Goal: Check status

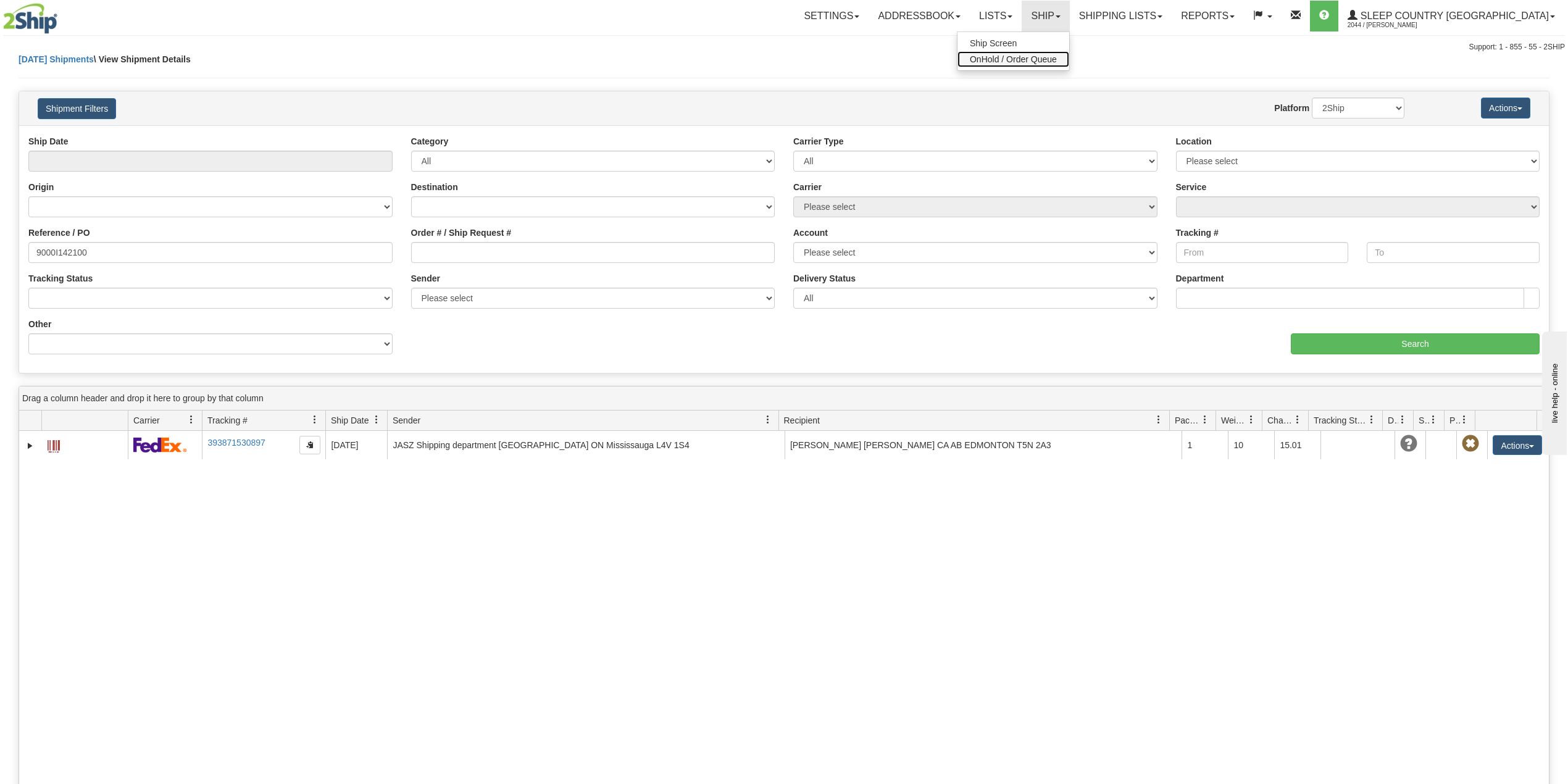
click at [1057, 55] on span "OnHold / Order Queue" at bounding box center [1013, 60] width 87 height 10
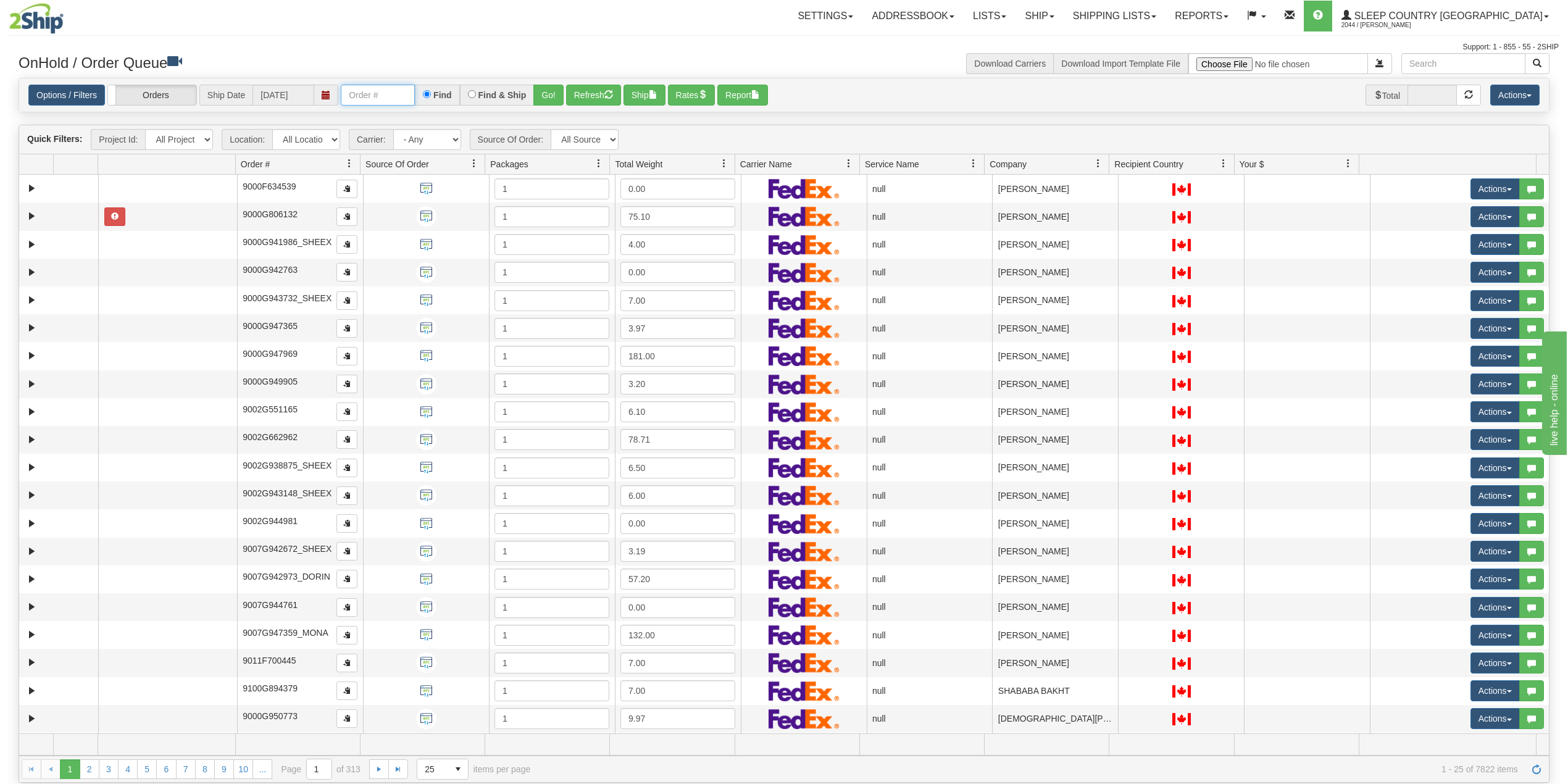
click at [398, 96] on input "text" at bounding box center [377, 94] width 74 height 21
paste input "1059021"
click at [550, 91] on button "Go!" at bounding box center [548, 94] width 30 height 21
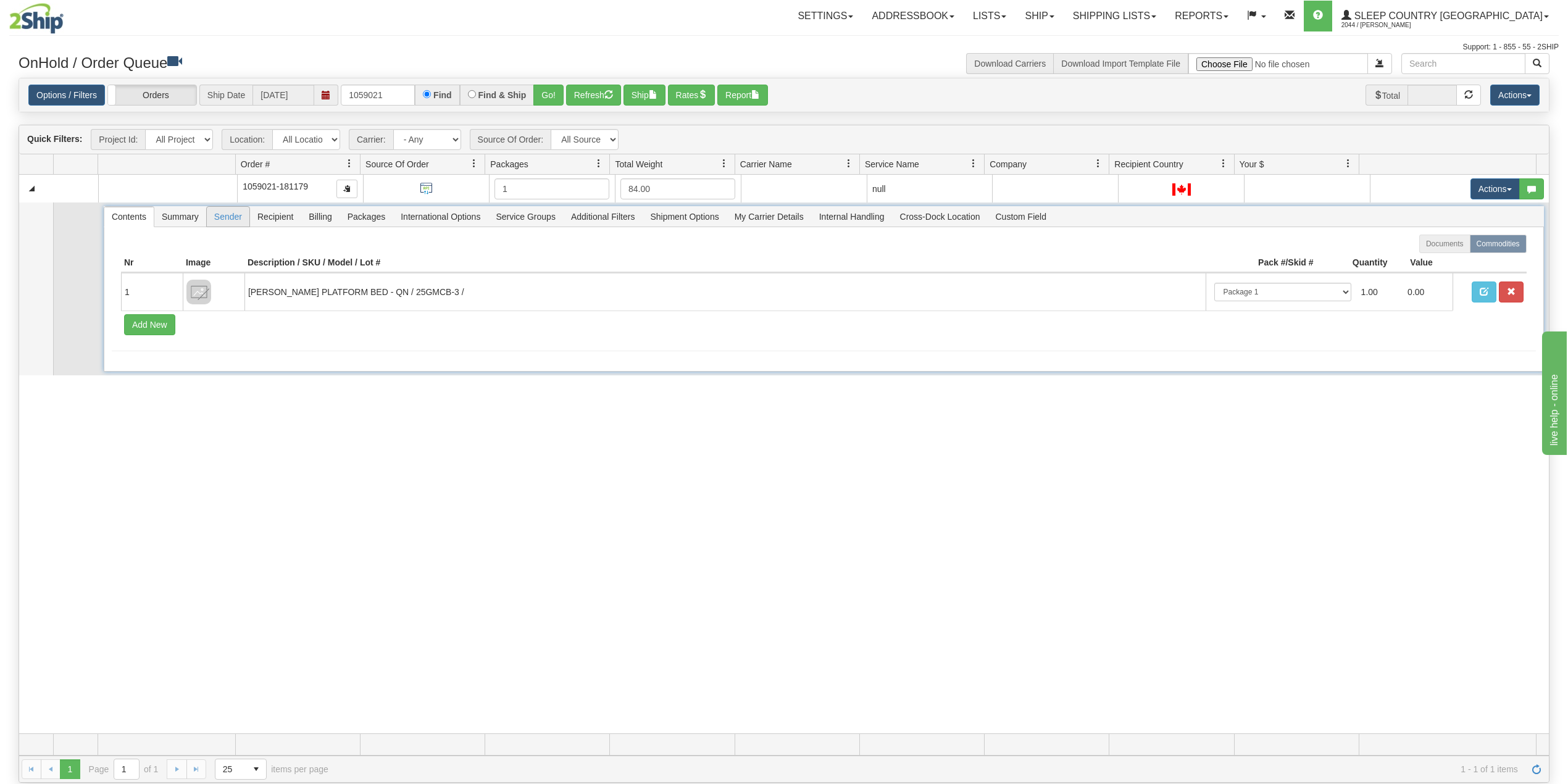
click at [226, 218] on span "Sender" at bounding box center [228, 216] width 42 height 20
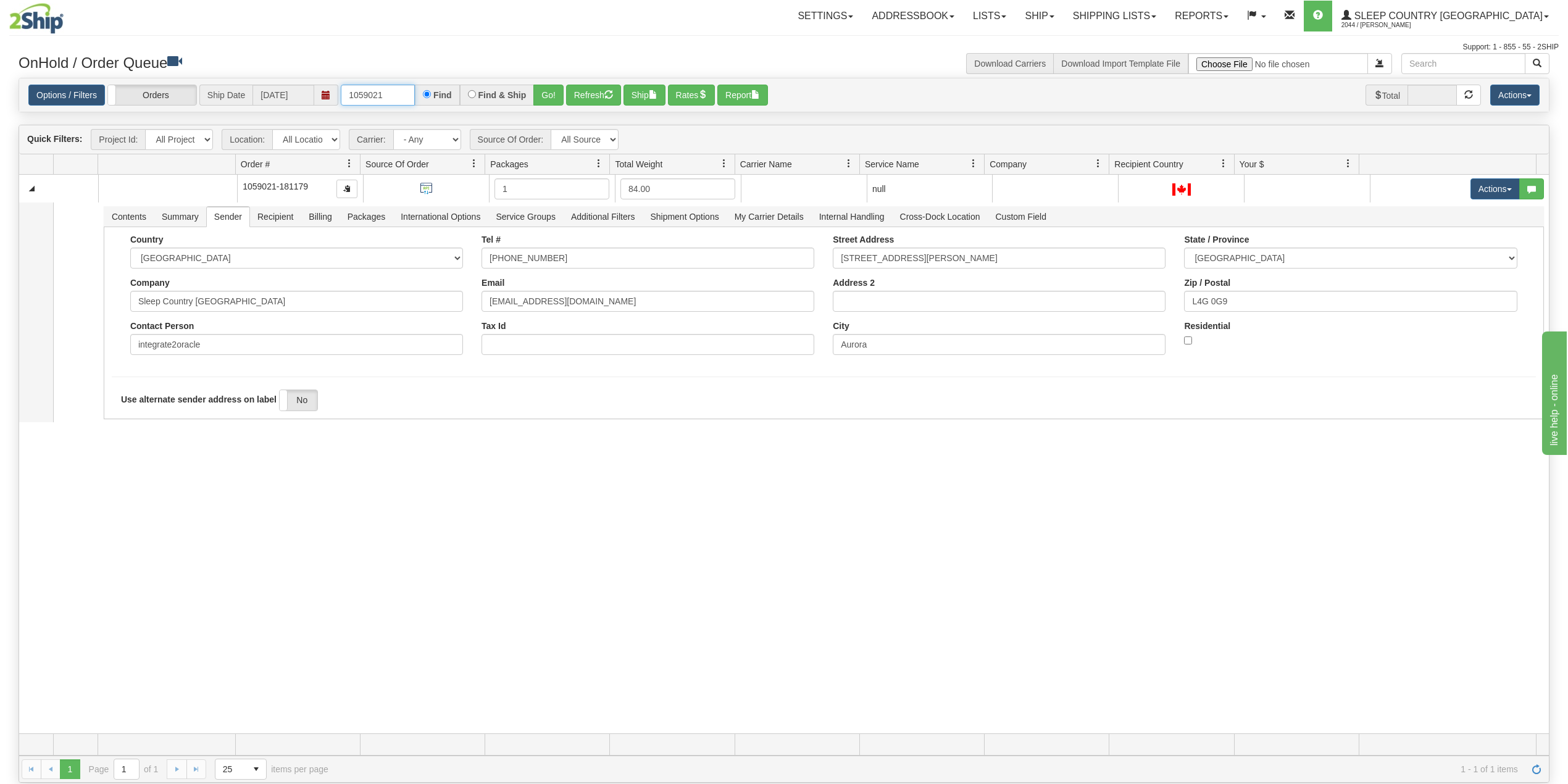
click at [366, 89] on input "1059021" at bounding box center [377, 94] width 74 height 21
paste input "9000I143266"
type input "9000I143266"
click at [550, 98] on button "Go!" at bounding box center [548, 94] width 30 height 21
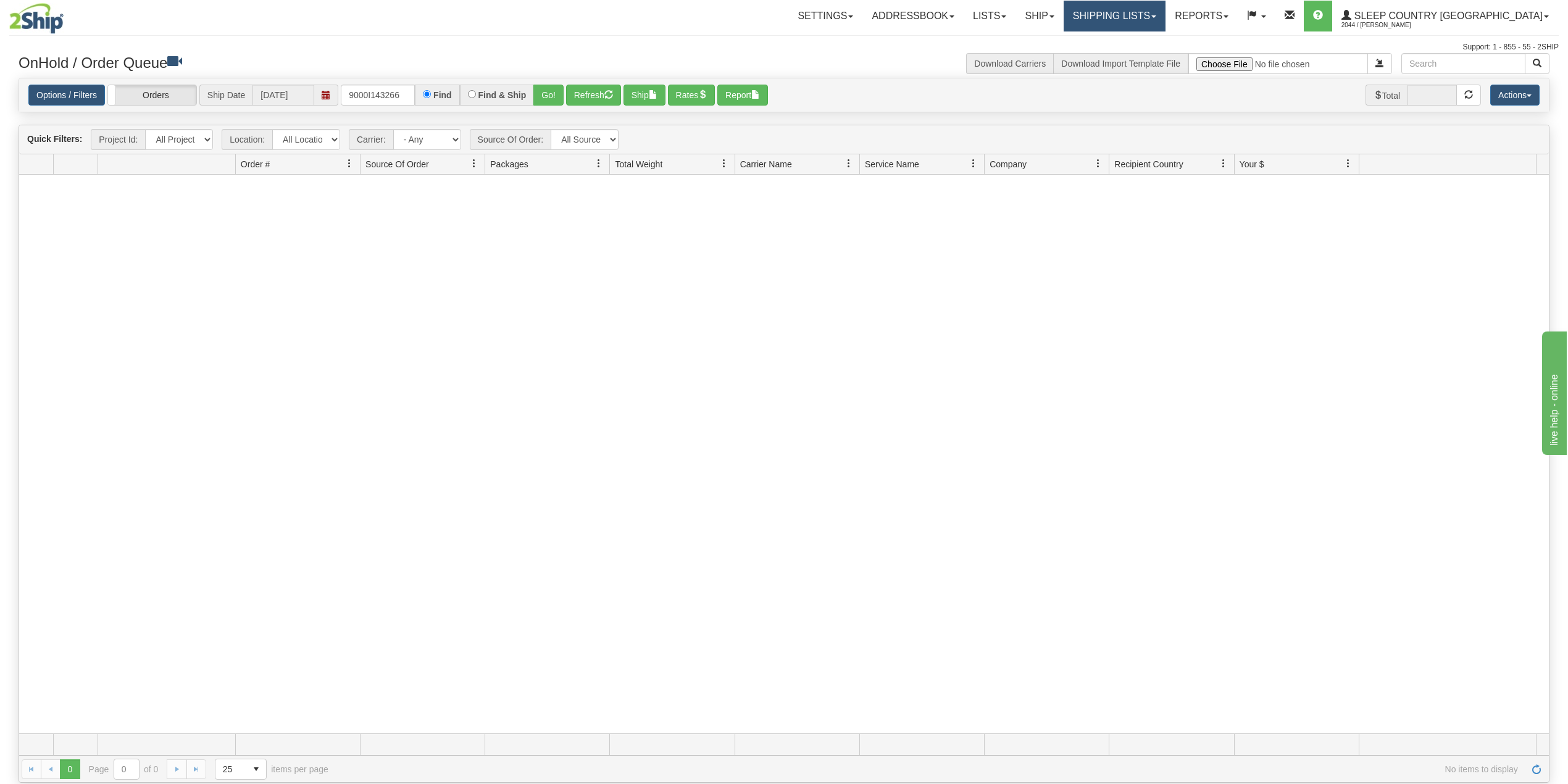
click at [1157, 18] on link "Shipping lists" at bounding box center [1115, 16] width 102 height 31
click at [1129, 40] on span "Current Shipments" at bounding box center [1093, 43] width 72 height 10
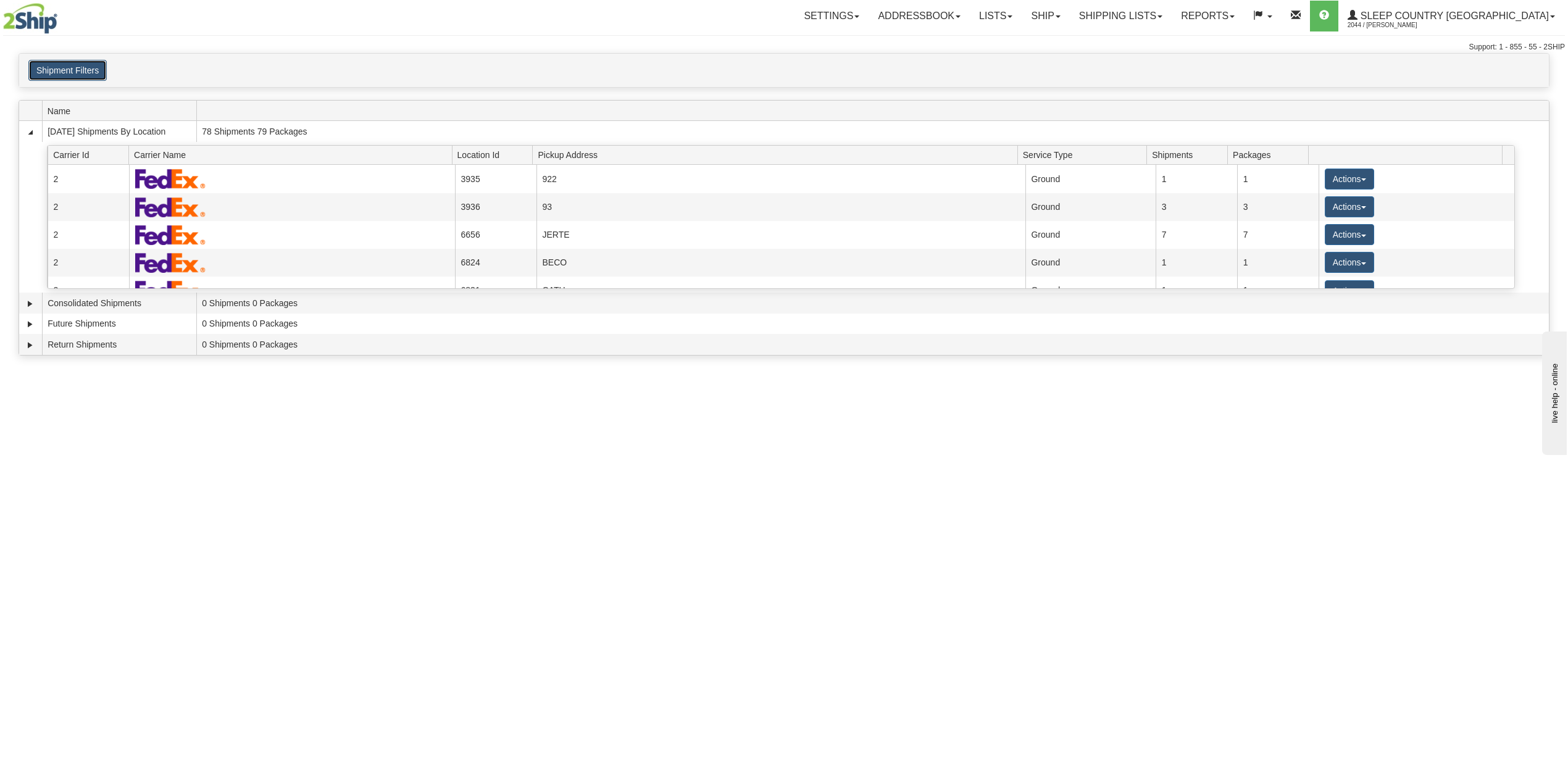
click at [72, 69] on button "Shipment Filters" at bounding box center [68, 70] width 79 height 21
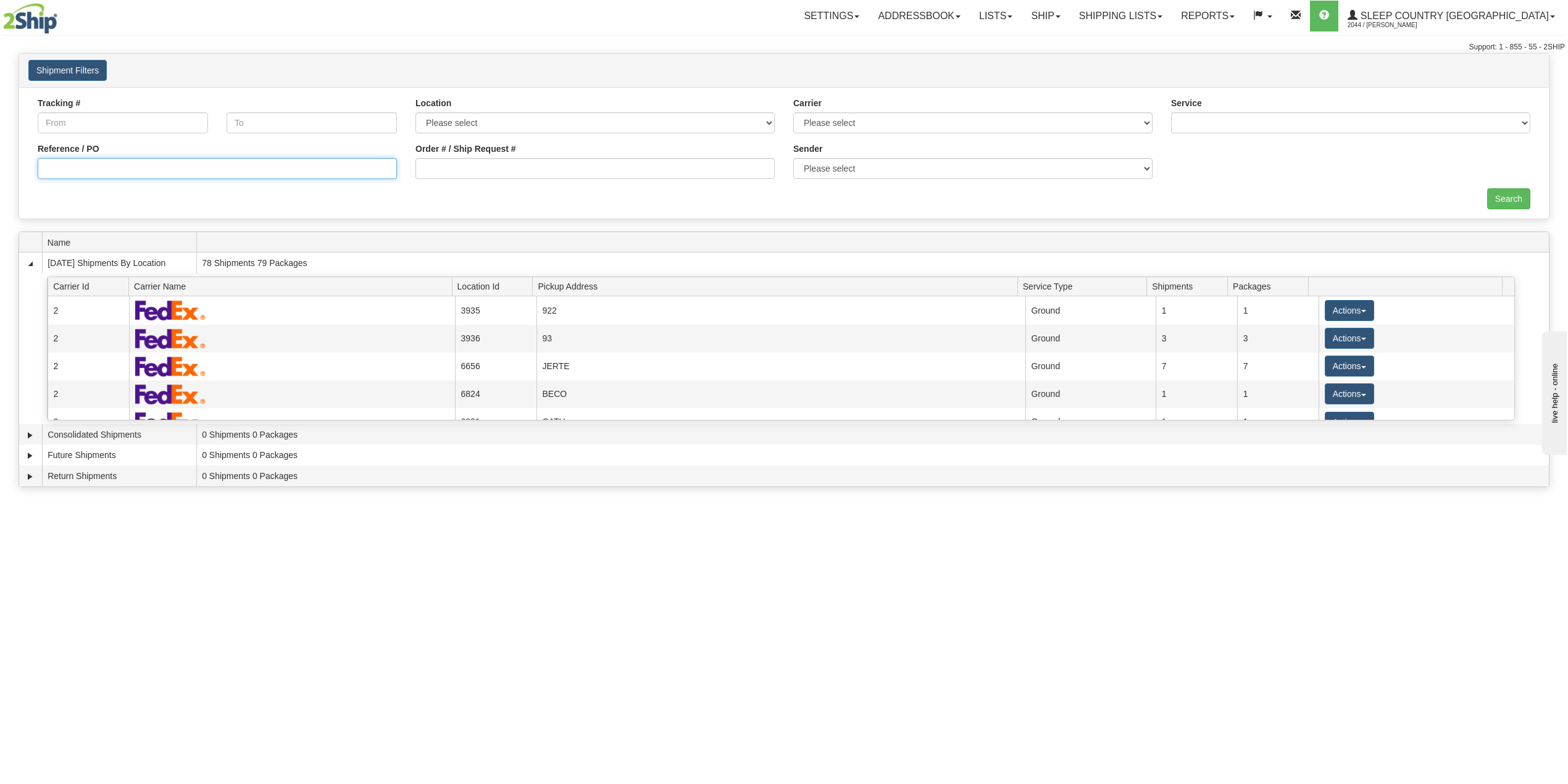
drag, startPoint x: 78, startPoint y: 169, endPoint x: 122, endPoint y: 180, distance: 45.4
click at [78, 168] on input "Reference / PO" at bounding box center [217, 168] width 360 height 21
paste input "9000I143266"
type input "9000I143266"
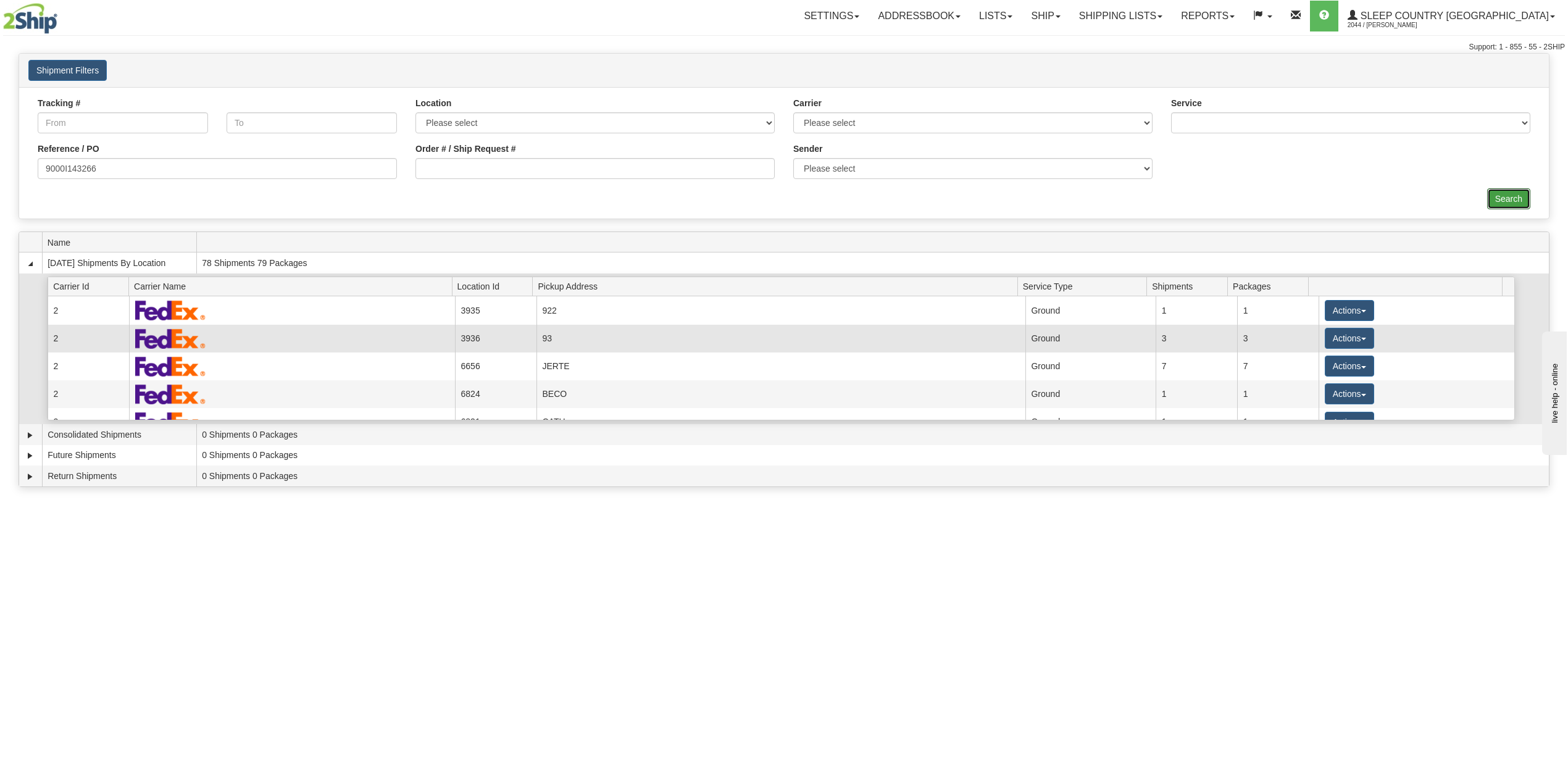
click at [1495, 199] on input "Search" at bounding box center [1509, 198] width 43 height 21
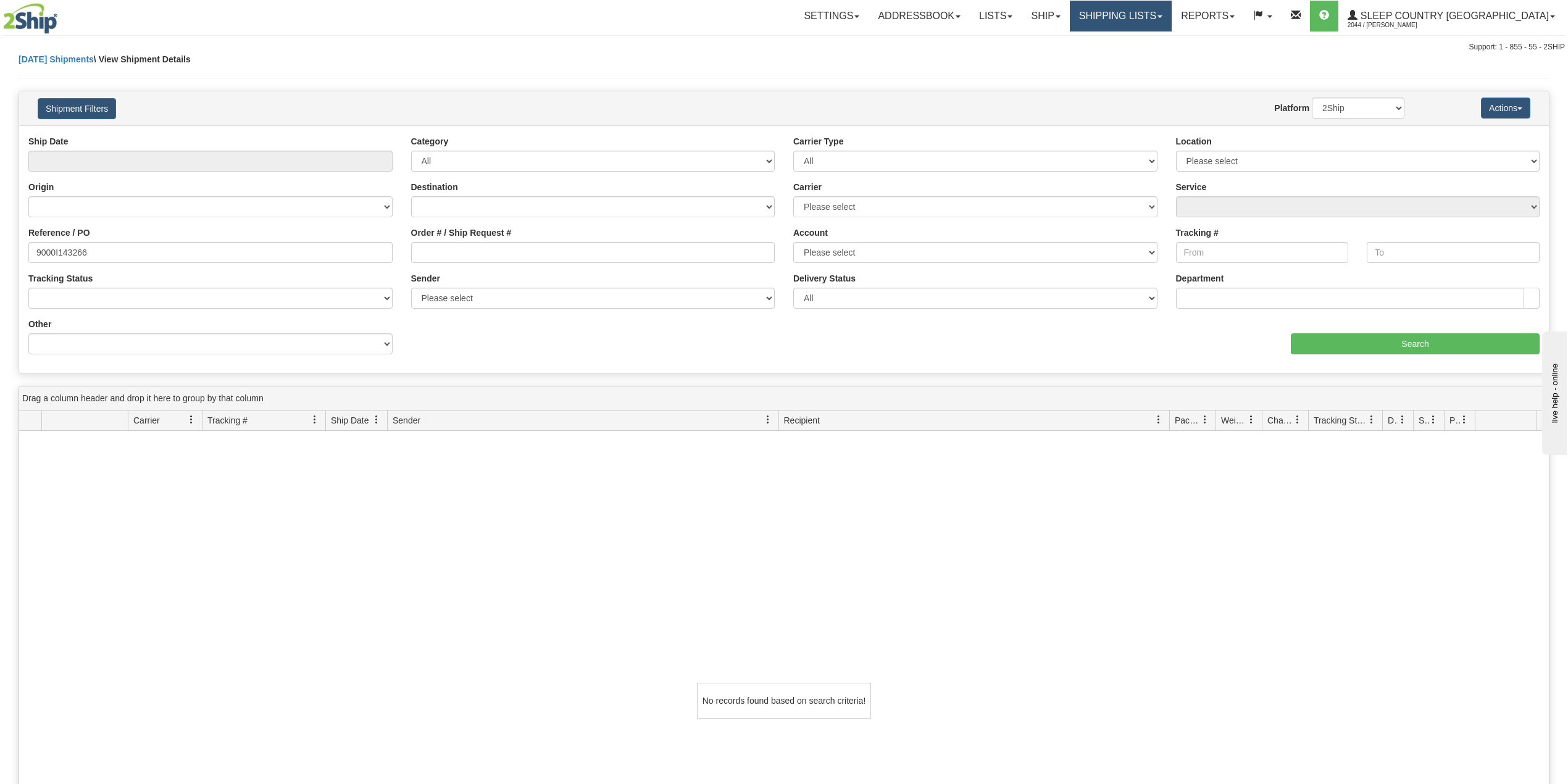
click at [1169, 8] on link "Shipping lists" at bounding box center [1120, 16] width 102 height 31
click at [1139, 55] on span "Search Shipment History" at bounding box center [1111, 60] width 96 height 10
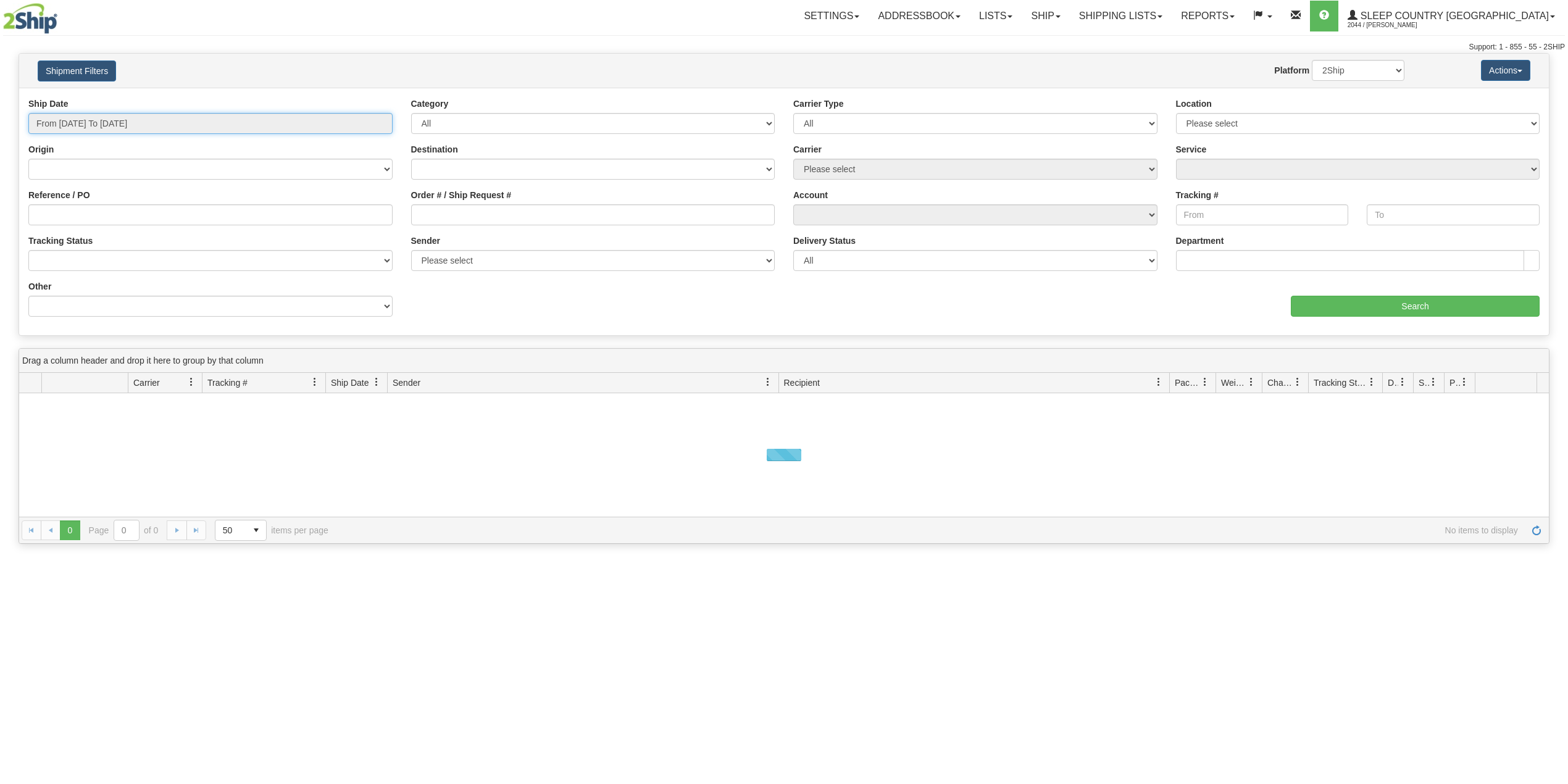
click at [112, 119] on input "From [DATE] To [DATE]" at bounding box center [211, 123] width 365 height 21
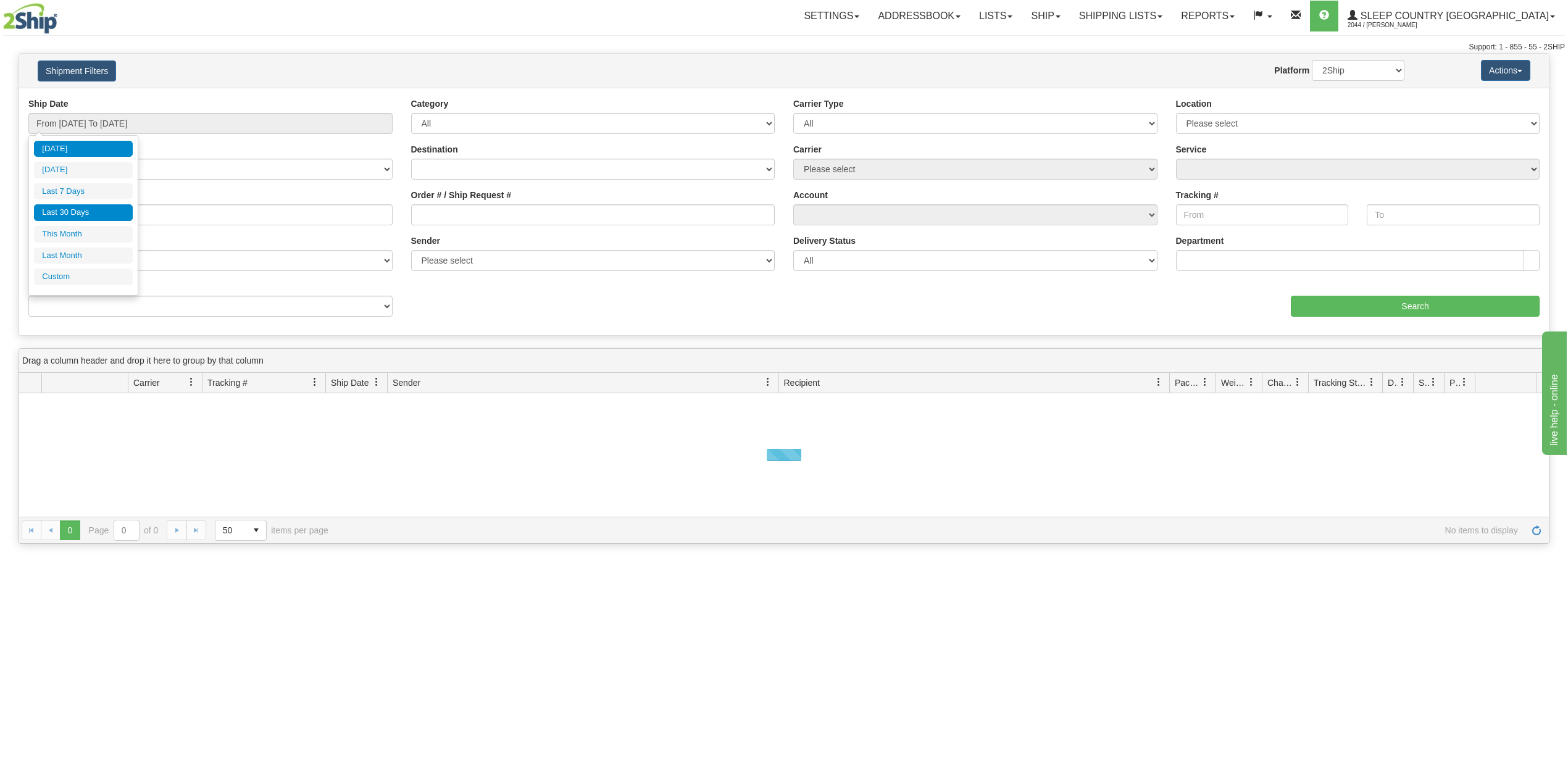
click at [82, 214] on li "Last 30 Days" at bounding box center [84, 212] width 99 height 16
type input "From [DATE] To [DATE]"
click at [84, 214] on input "Reference / PO" at bounding box center [211, 214] width 365 height 21
paste input "9000I143266"
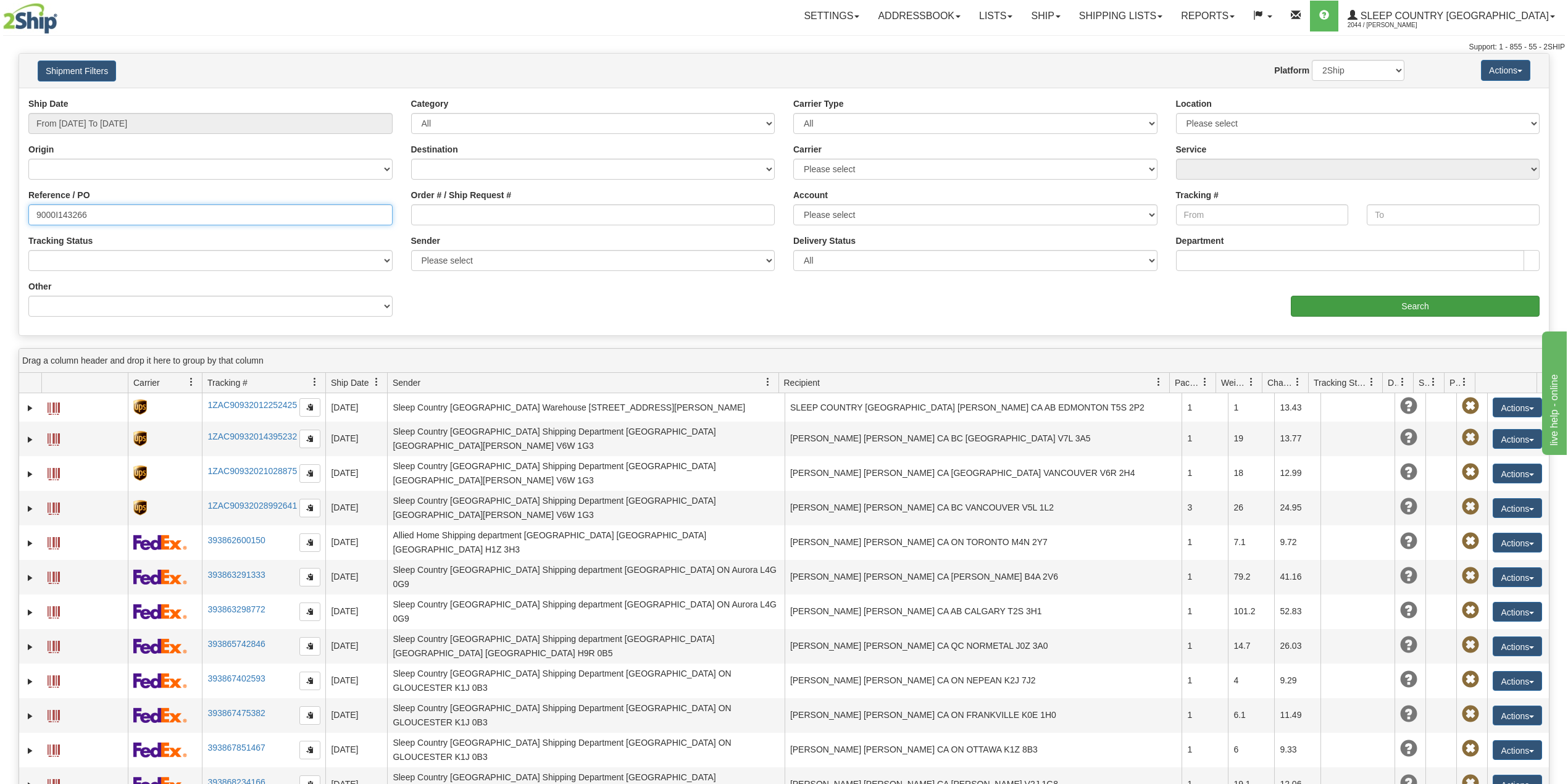
type input "9000I143266"
click at [1390, 307] on input "Search" at bounding box center [1415, 305] width 249 height 21
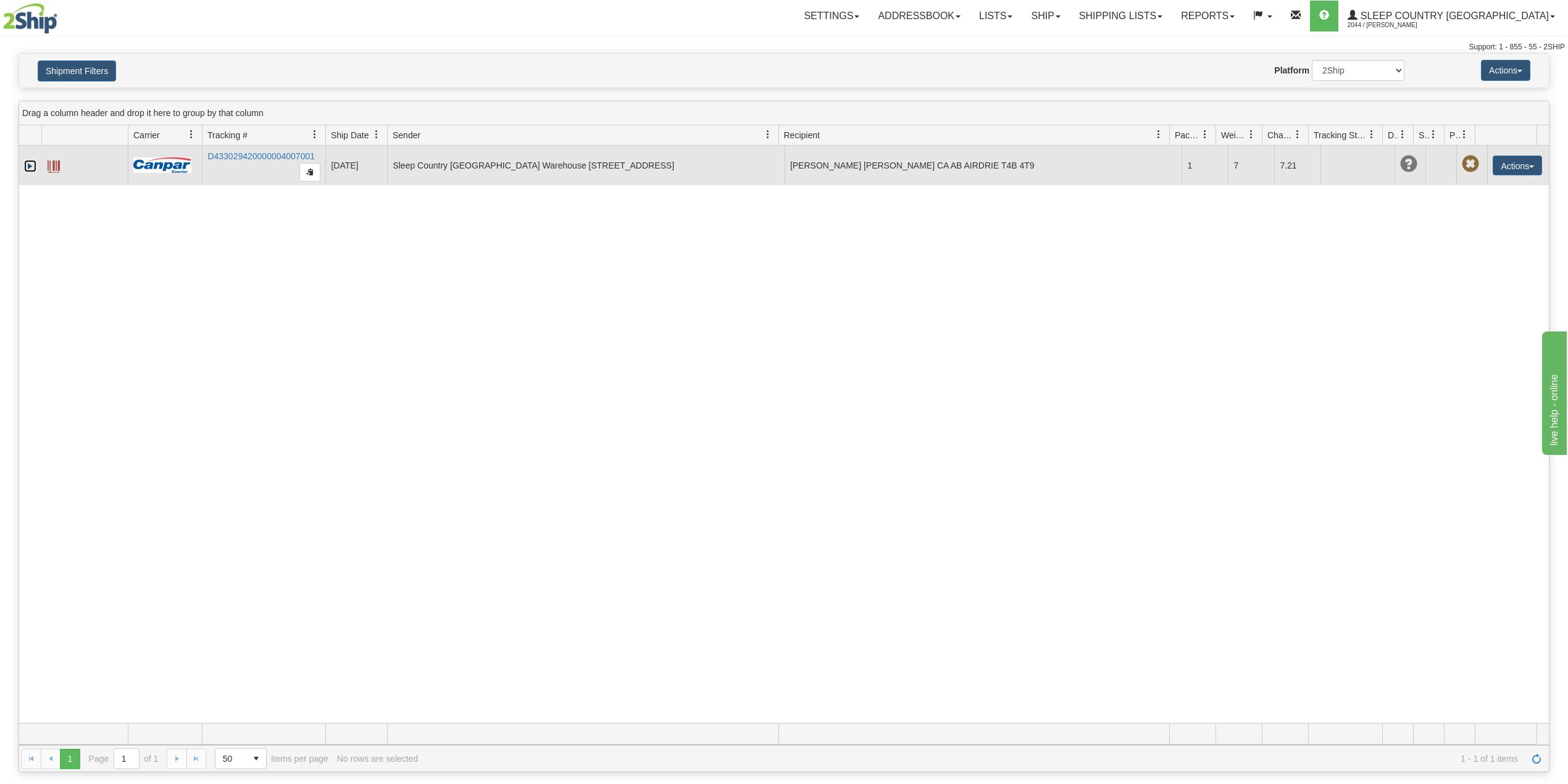
drag, startPoint x: 28, startPoint y: 165, endPoint x: 47, endPoint y: 173, distance: 20.6
click at [29, 165] on link "Expand" at bounding box center [30, 165] width 12 height 12
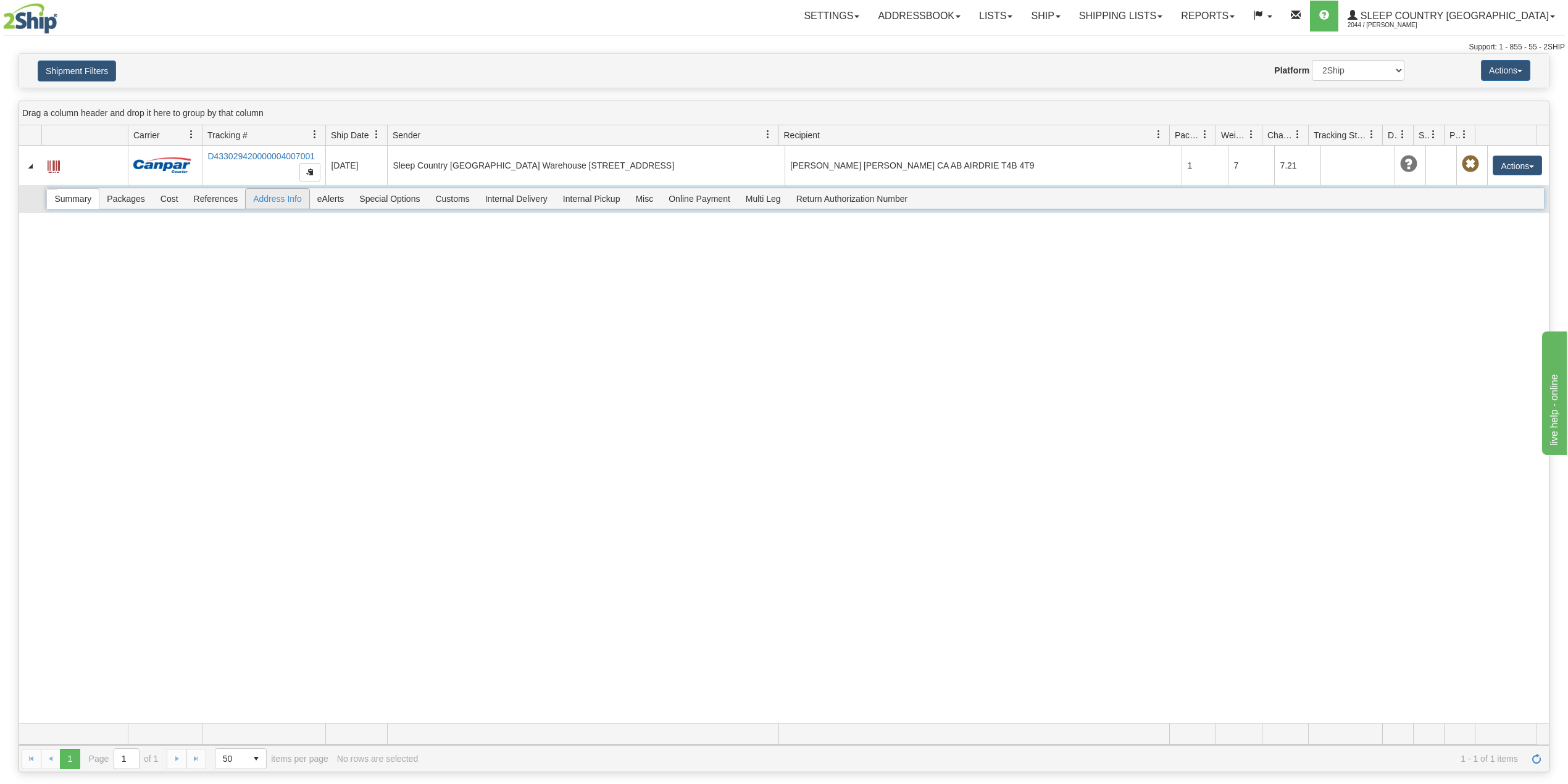
click at [268, 203] on span "Address Info" at bounding box center [278, 198] width 63 height 20
